Goal: Task Accomplishment & Management: Manage account settings

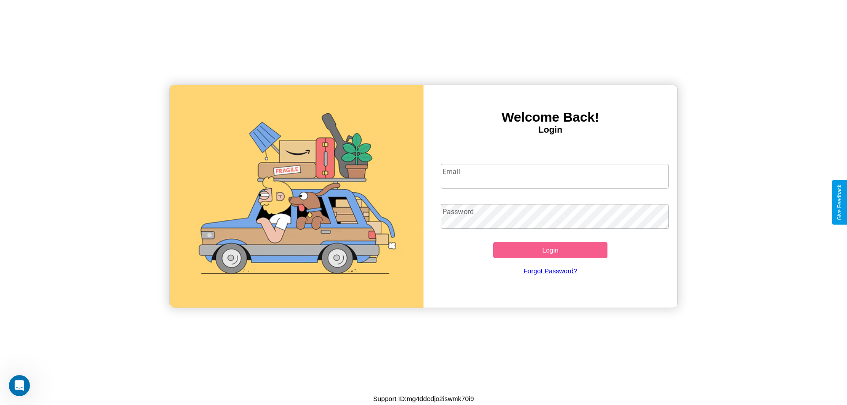
click at [554, 176] on input "Email" at bounding box center [555, 176] width 228 height 25
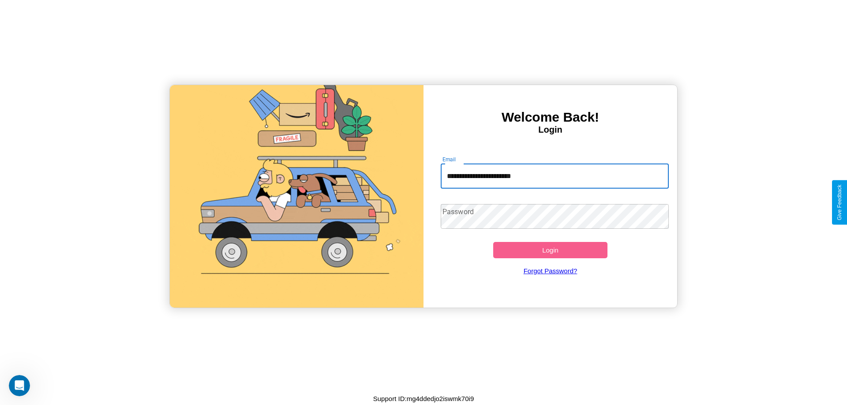
type input "**********"
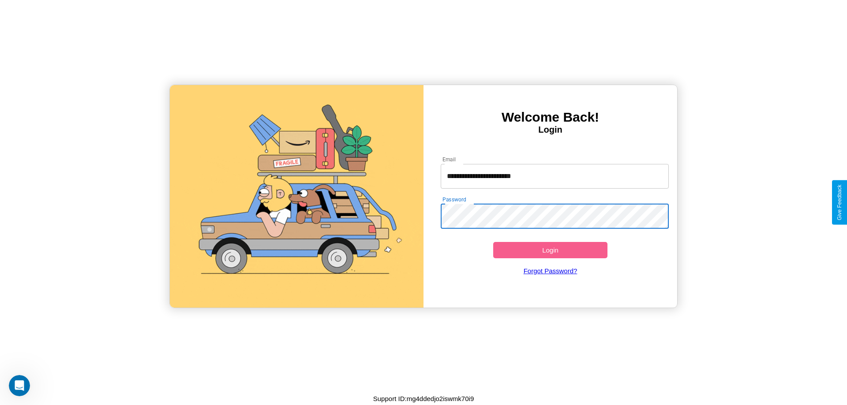
click at [550, 250] on button "Login" at bounding box center [550, 250] width 114 height 16
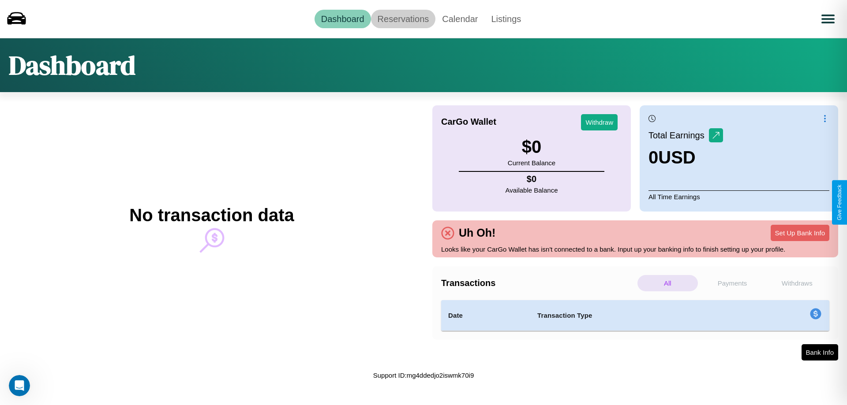
click at [403, 19] on link "Reservations" at bounding box center [403, 19] width 65 height 19
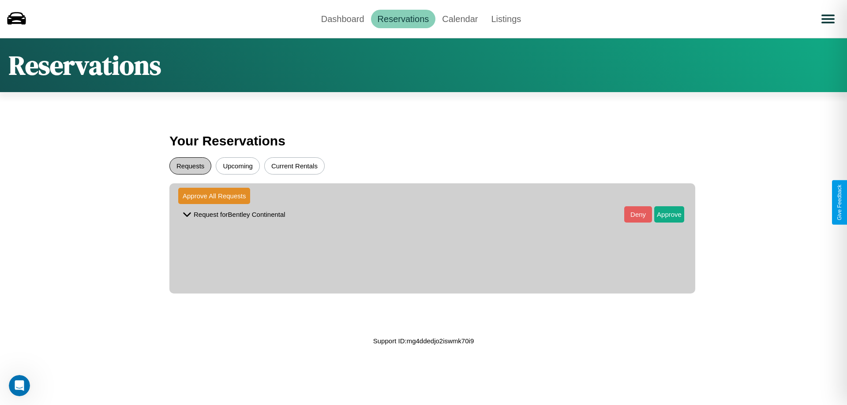
click at [190, 166] on button "Requests" at bounding box center [190, 165] width 42 height 17
click at [662, 214] on button "Approve" at bounding box center [669, 214] width 30 height 16
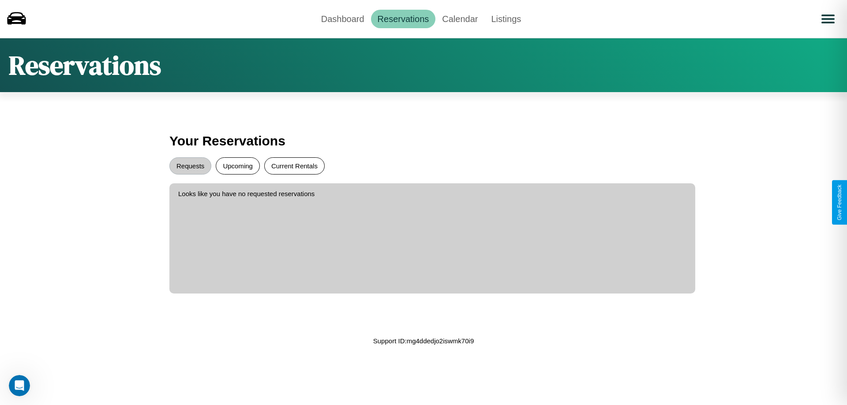
click at [294, 166] on button "Current Rentals" at bounding box center [294, 165] width 60 height 17
click at [460, 19] on link "Calendar" at bounding box center [459, 19] width 49 height 19
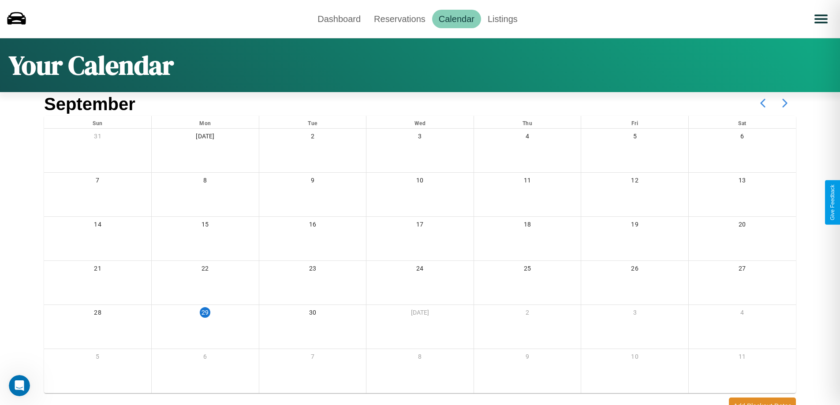
click at [785, 103] on icon at bounding box center [785, 103] width 22 height 22
